Goal: Information Seeking & Learning: Check status

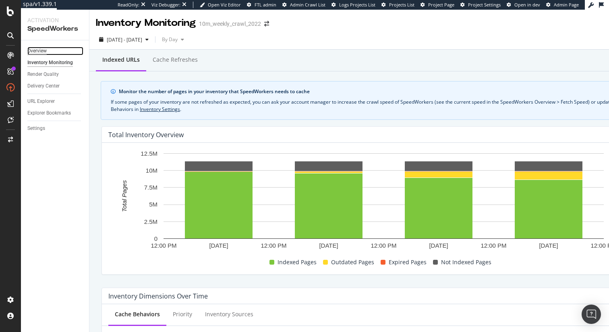
click at [37, 52] on div "Overview" at bounding box center [36, 51] width 19 height 8
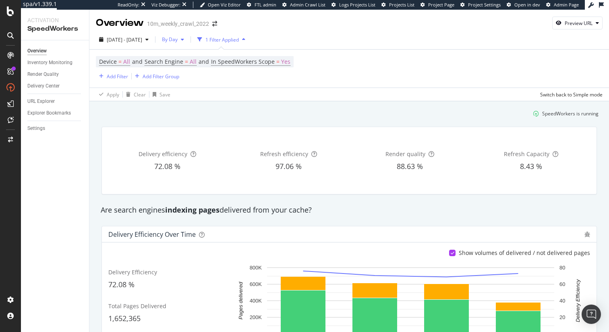
click at [187, 40] on div "button" at bounding box center [183, 39] width 10 height 5
click at [199, 53] on span "By Hour" at bounding box center [191, 55] width 21 height 7
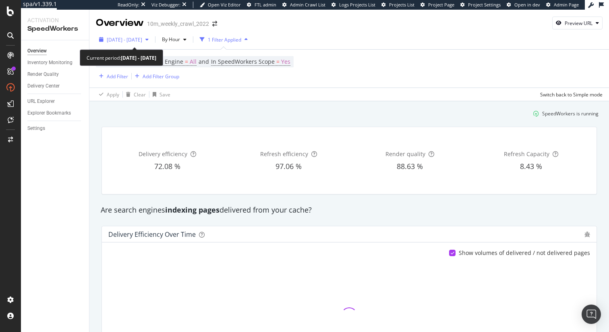
click at [152, 38] on div "button" at bounding box center [147, 39] width 10 height 5
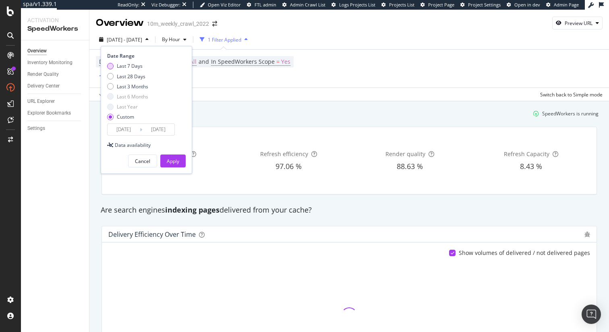
click at [131, 65] on div "Last 7 Days" at bounding box center [130, 65] width 26 height 7
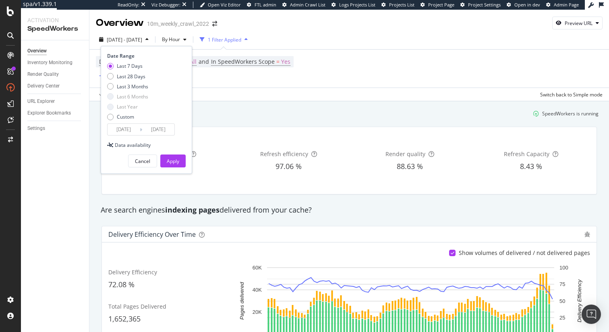
click at [132, 130] on input "[DATE]" at bounding box center [124, 129] width 32 height 11
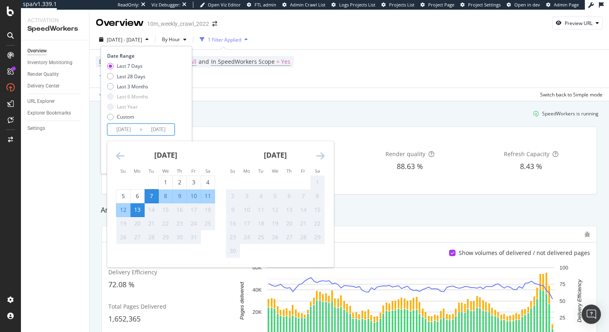
click at [141, 212] on div "13" at bounding box center [138, 210] width 14 height 8
type input "[DATE]"
click at [181, 130] on div "Date Range Last 7 Days Last 28 Days Last 3 Months Last 6 Months Last Year Custo…" at bounding box center [145, 93] width 77 height 83
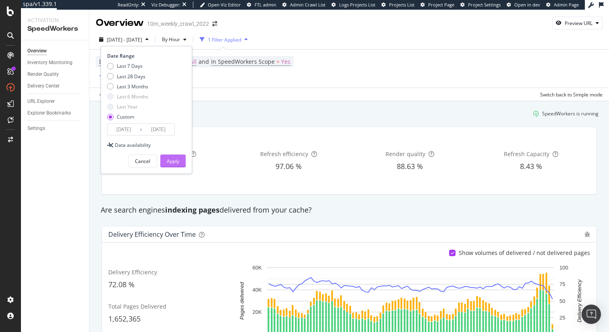
click at [179, 163] on div "Apply" at bounding box center [173, 161] width 12 height 7
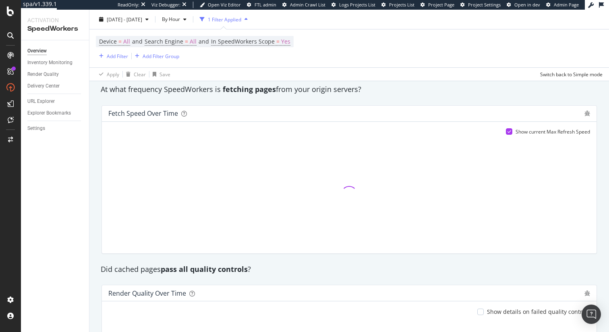
scroll to position [468, 0]
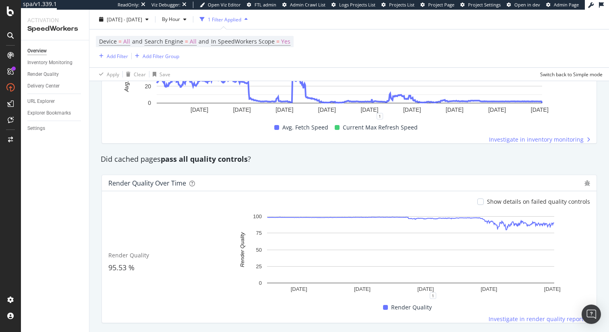
scroll to position [616, 0]
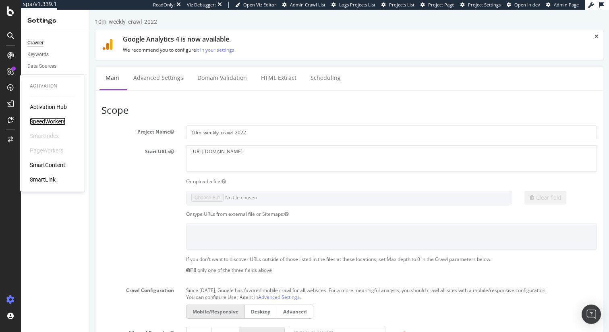
click at [58, 121] on div "SpeedWorkers" at bounding box center [48, 121] width 36 height 8
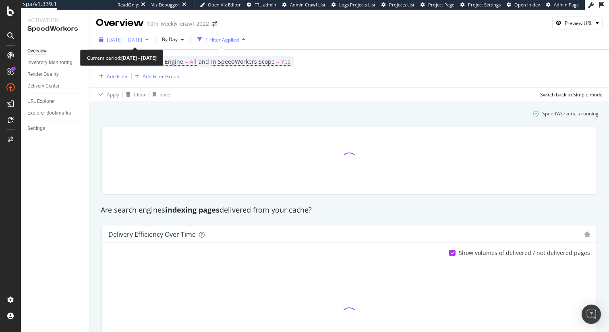
click at [142, 42] on span "[DATE] - [DATE]" at bounding box center [124, 39] width 35 height 7
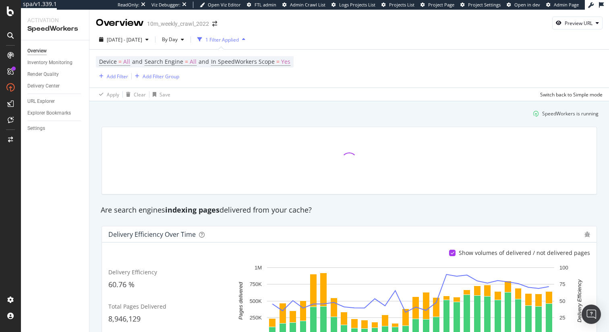
click at [335, 154] on div at bounding box center [349, 160] width 482 height 54
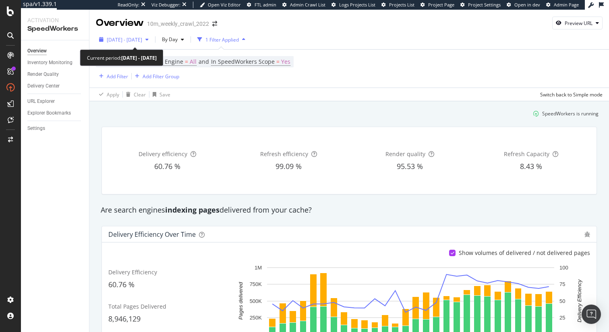
click at [142, 40] on span "[DATE] - [DATE]" at bounding box center [124, 39] width 35 height 7
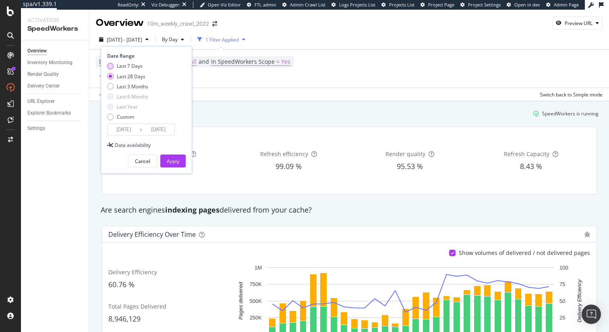
click at [134, 66] on div "Last 7 Days" at bounding box center [130, 65] width 26 height 7
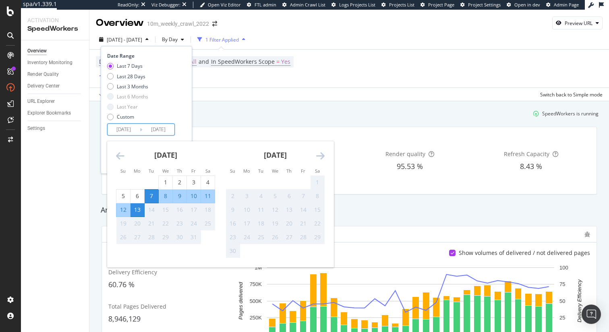
click at [137, 131] on input "[DATE]" at bounding box center [124, 129] width 32 height 11
type input "[DATE]"
click at [190, 127] on div "Date Range Last 7 Days Last 28 Days Last 3 Months Last 6 Months Last Year Custo…" at bounding box center [146, 110] width 91 height 128
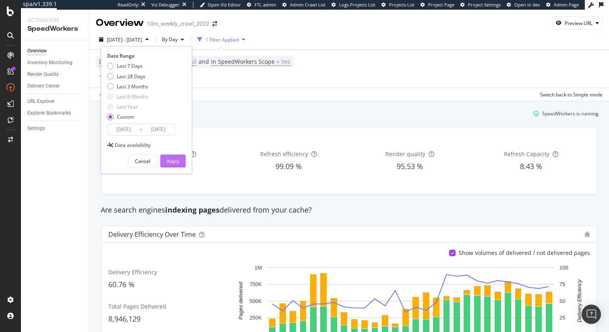
click at [177, 160] on div "Apply" at bounding box center [173, 161] width 12 height 7
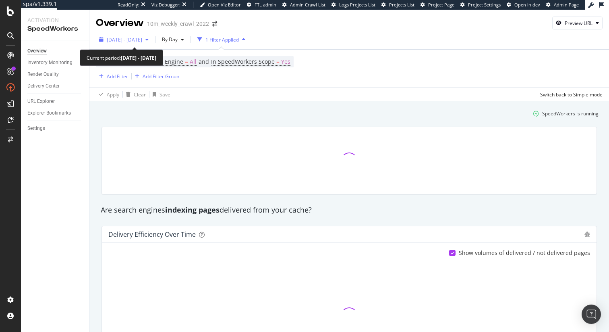
click at [142, 39] on span "[DATE] - [DATE]" at bounding box center [124, 39] width 35 height 7
